Goal: Task Accomplishment & Management: Manage account settings

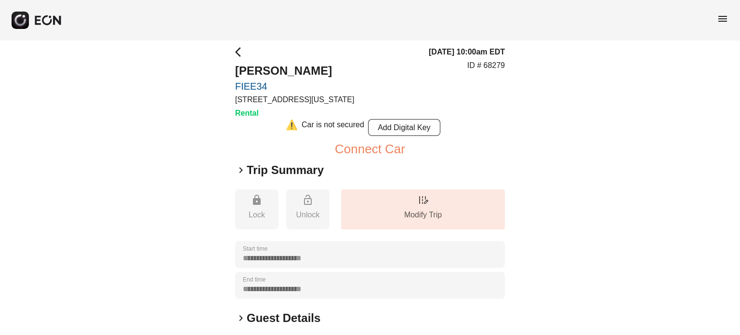
scroll to position [182, 0]
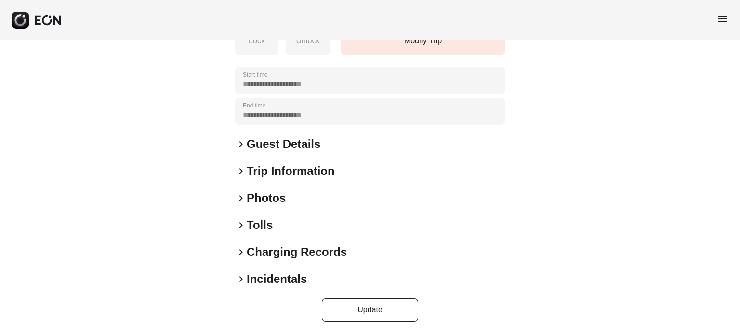
click at [270, 198] on h2 "Photos" at bounding box center [266, 197] width 39 height 15
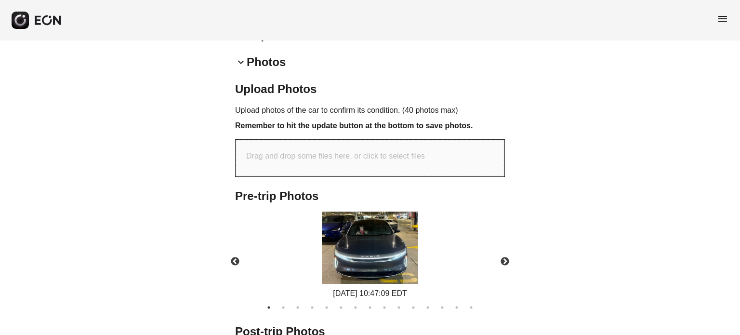
scroll to position [387, 0]
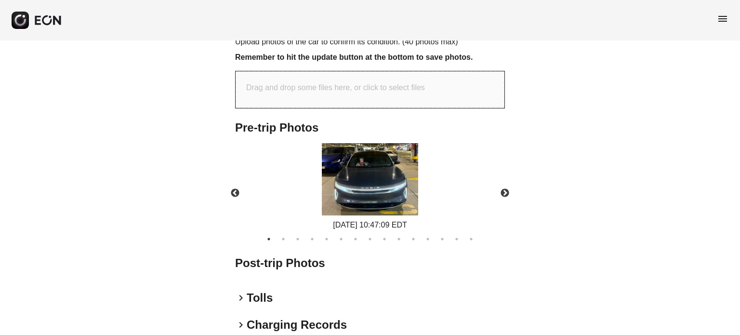
click at [386, 175] on img at bounding box center [370, 179] width 96 height 72
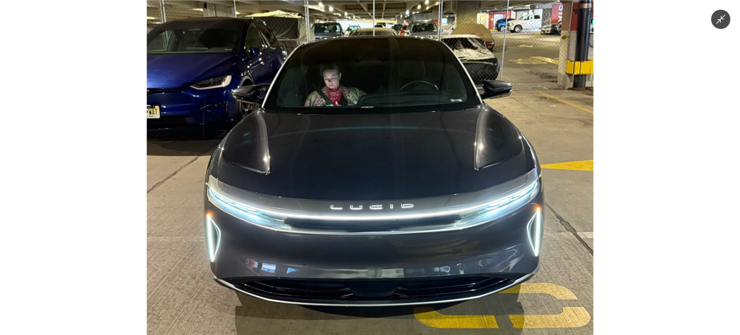
click at [356, 99] on img at bounding box center [370, 167] width 447 height 335
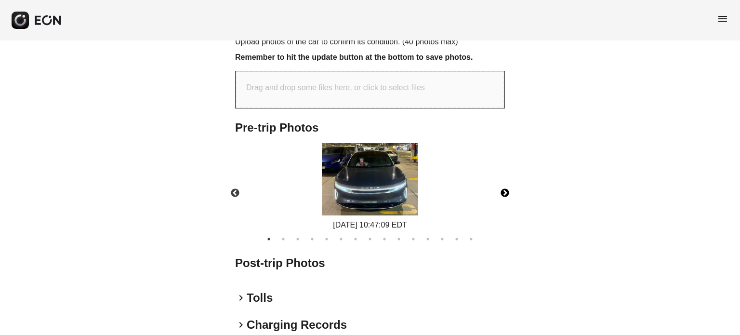
click at [509, 188] on button "Next" at bounding box center [505, 193] width 34 height 34
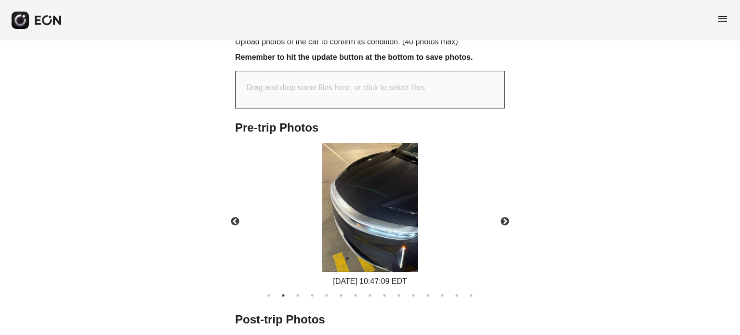
click at [391, 81] on div "Drag and drop some files here, or click to select files" at bounding box center [370, 89] width 269 height 37
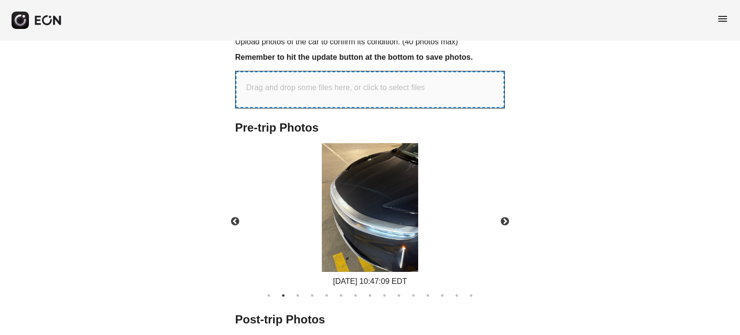
type input "**********"
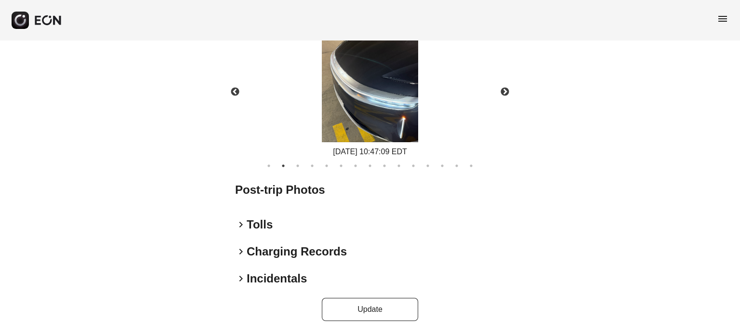
scroll to position [683, 0]
click at [394, 309] on button "Update" at bounding box center [370, 309] width 96 height 23
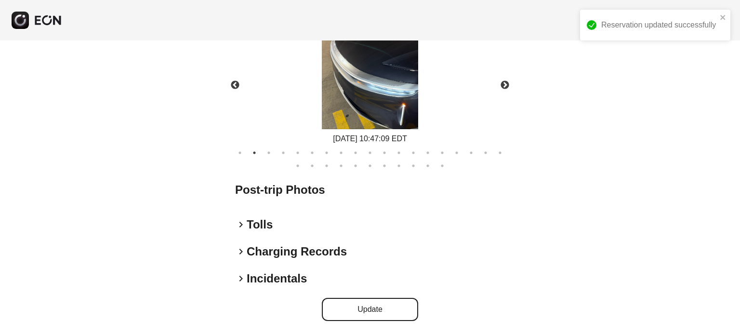
scroll to position [496, 0]
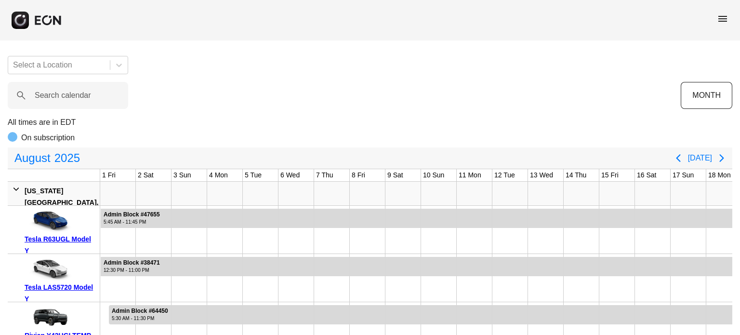
scroll to position [0, 380]
